Goal: Navigation & Orientation: Find specific page/section

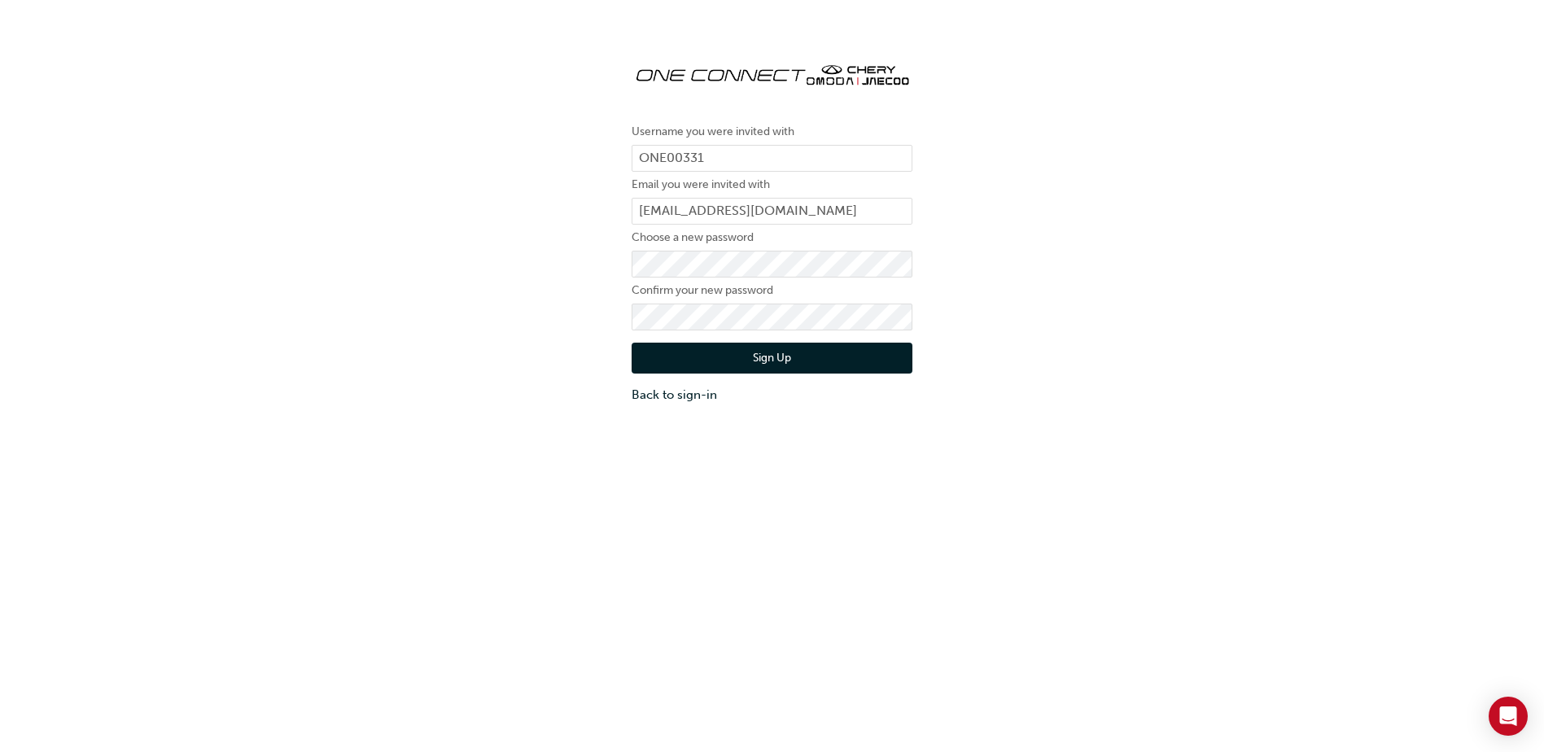
click at [1060, 225] on div "Username you were invited with ONE00331 Email you were invited with [PERSON_NAM…" at bounding box center [772, 226] width 1544 height 379
click at [1134, 234] on div "Username you were invited with ONE00331 Email you were invited with [PERSON_NAM…" at bounding box center [772, 226] width 1544 height 379
click at [783, 361] on button "Sign Up" at bounding box center [771, 358] width 281 height 31
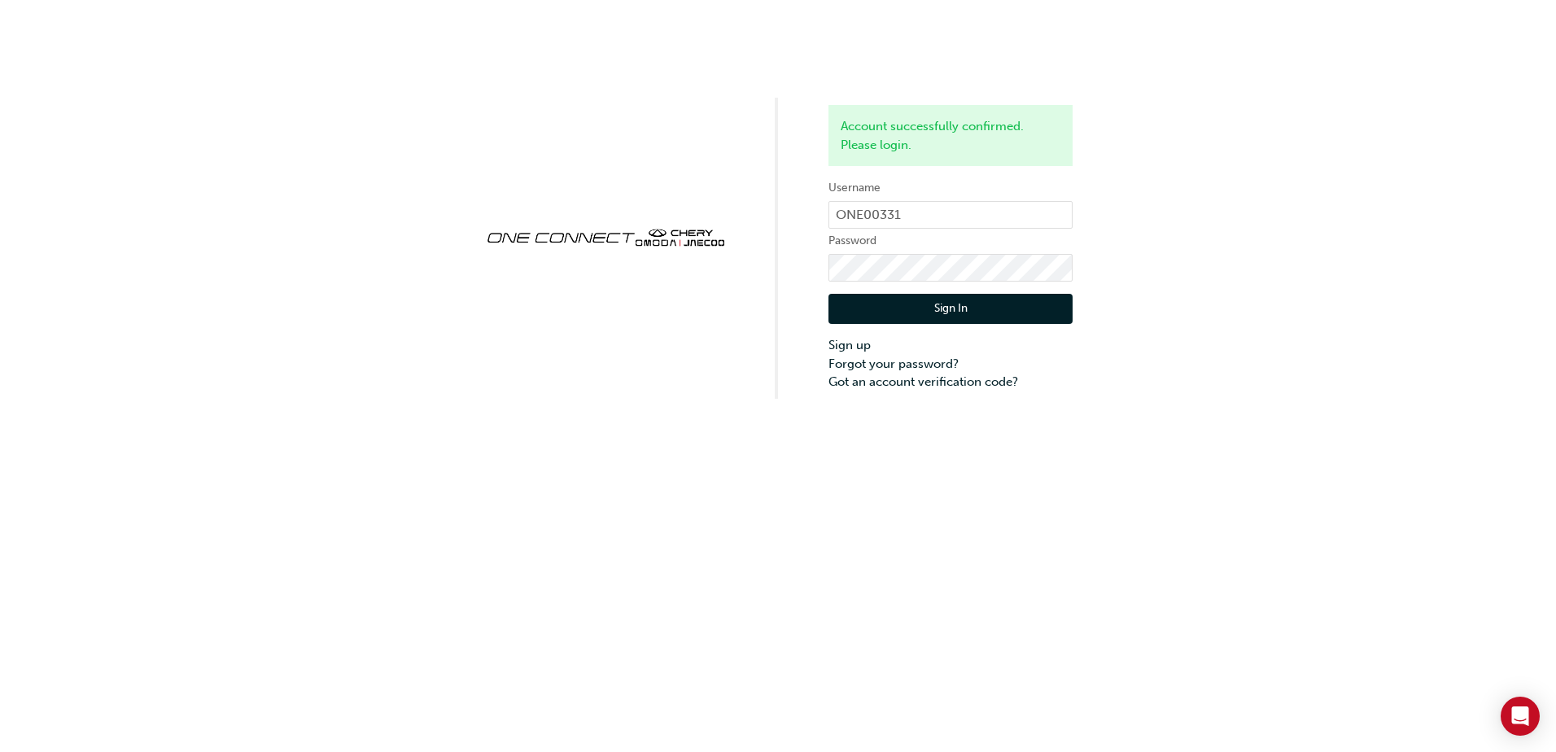
click at [933, 308] on button "Sign In" at bounding box center [950, 309] width 244 height 31
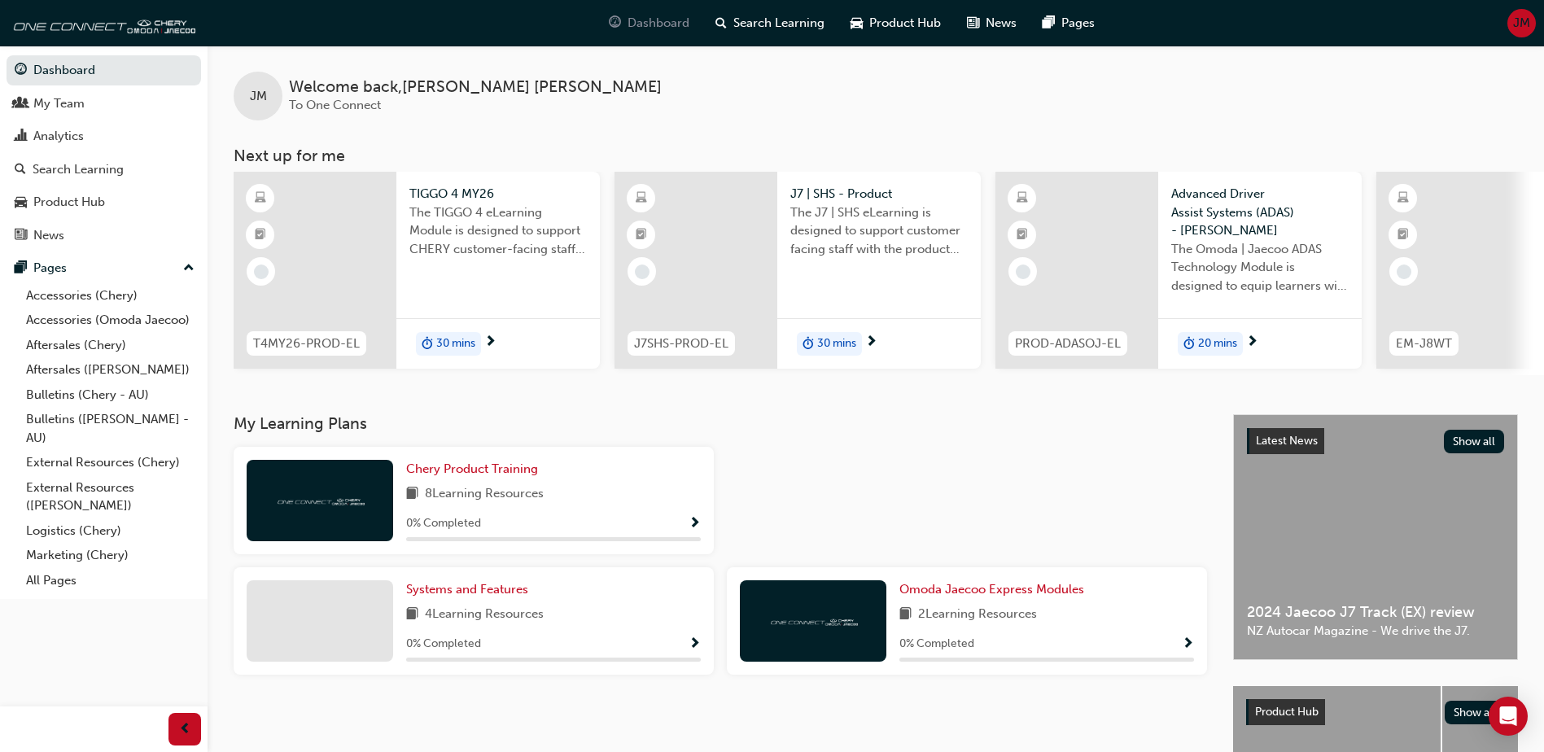
click at [662, 25] on span "Dashboard" at bounding box center [658, 23] width 62 height 19
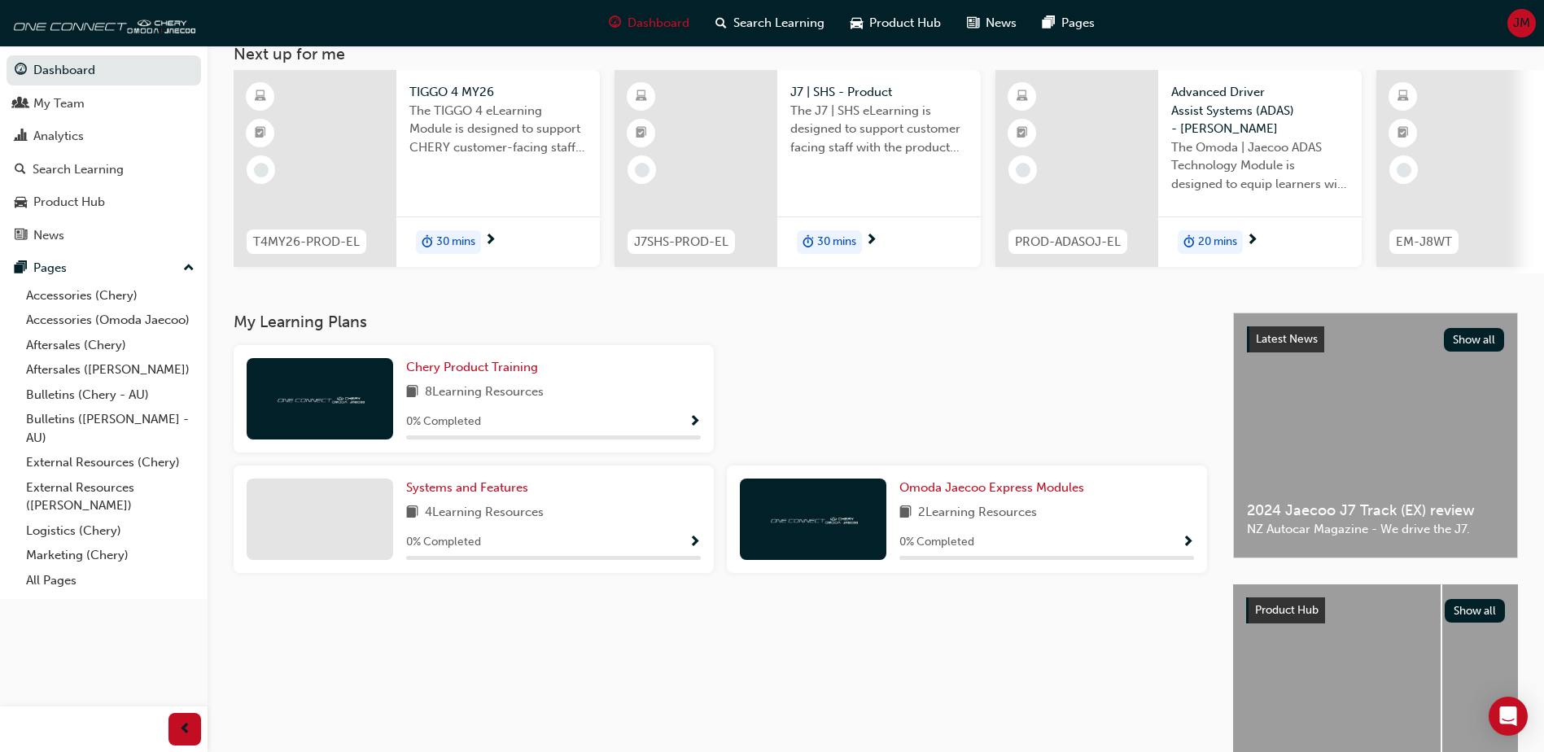
scroll to position [221, 0]
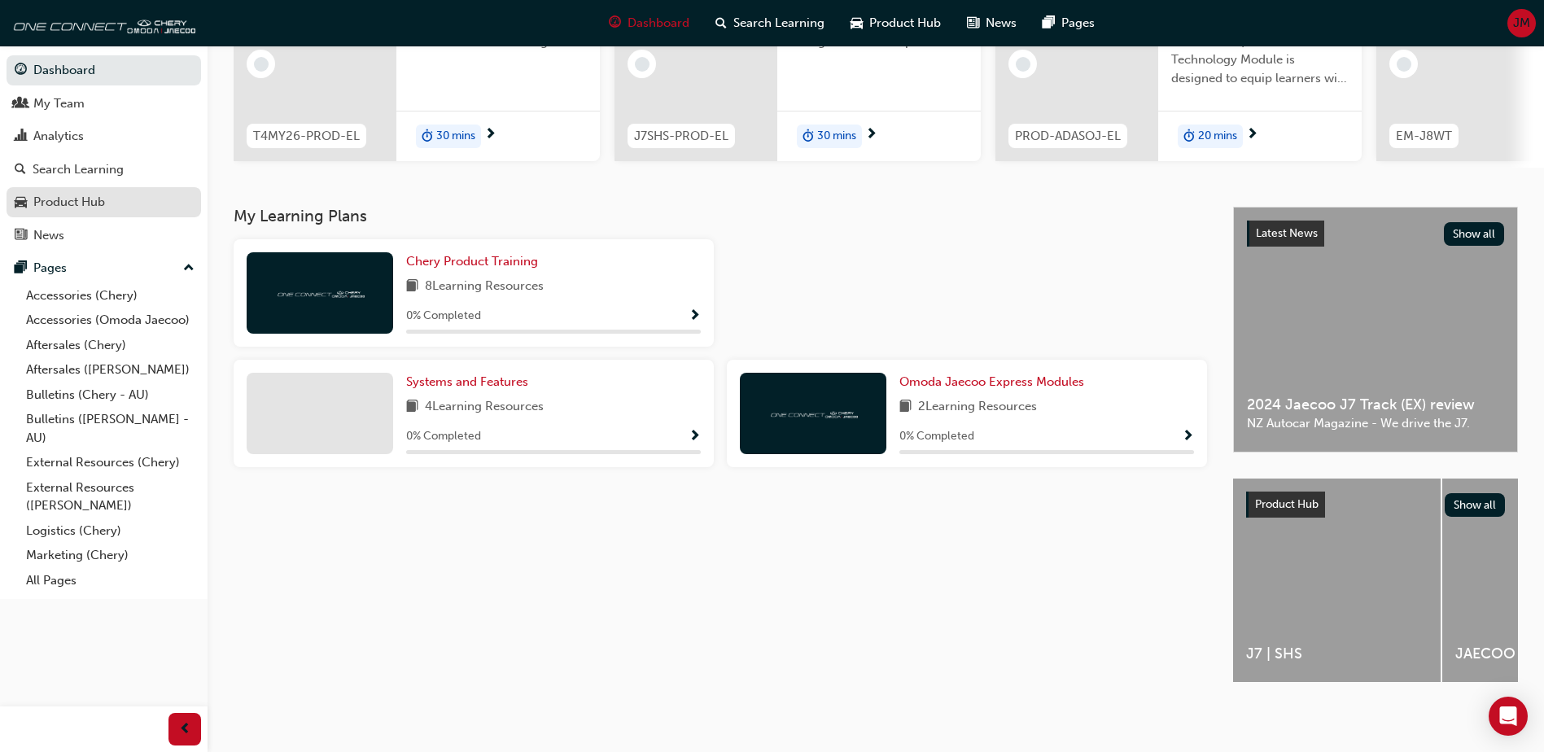
click at [76, 202] on div "Product Hub" at bounding box center [69, 202] width 72 height 19
